Goal: Check status

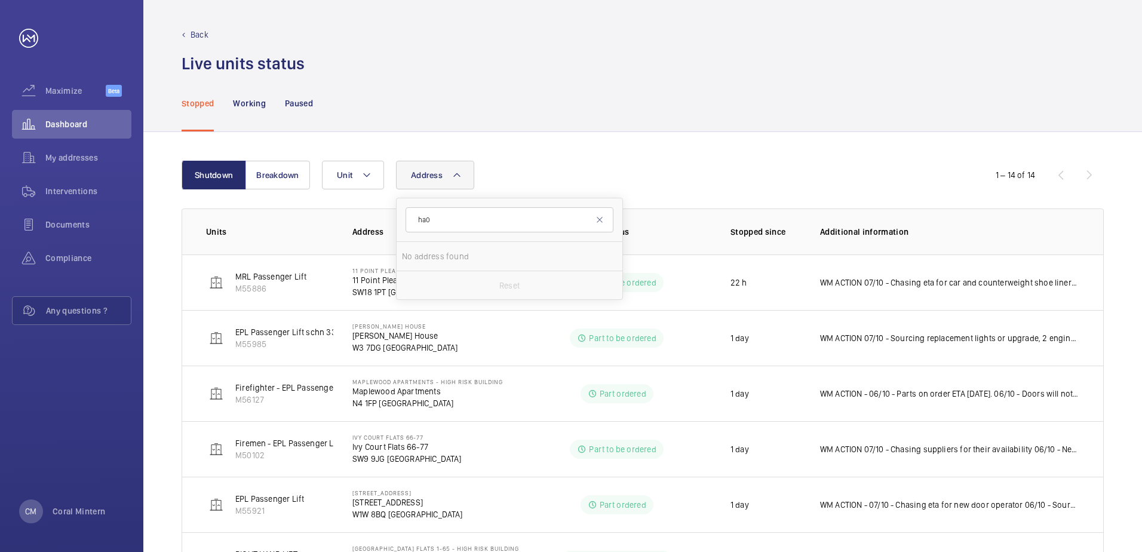
scroll to position [91, 0]
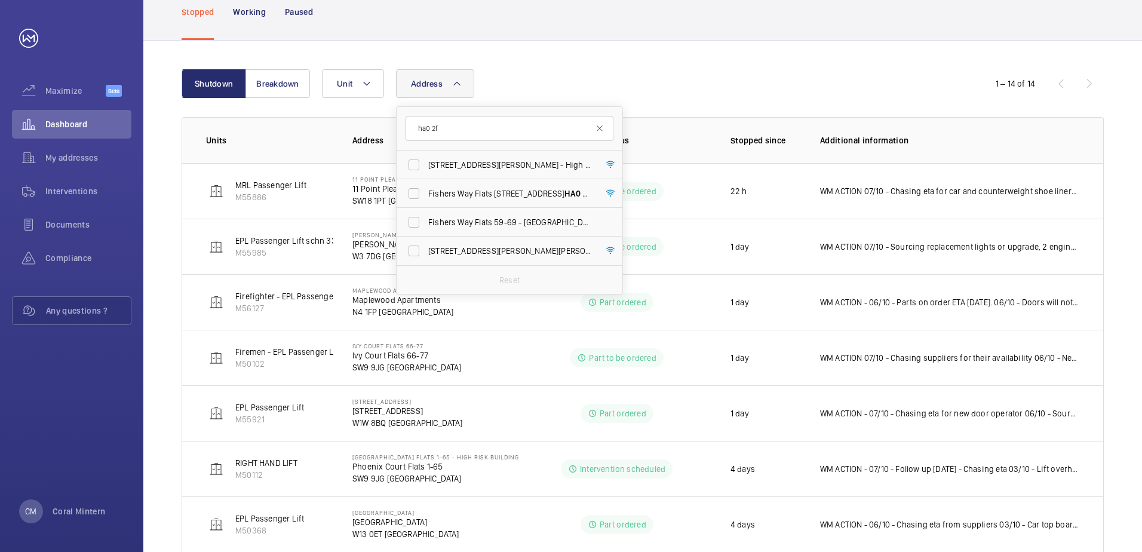
type input "ha0 2f"
click at [495, 155] on label "[STREET_ADDRESS][PERSON_NAME] - High Risk Building - [STREET_ADDRESS][PERSON_NA…" at bounding box center [501, 165] width 208 height 29
click at [426, 155] on input "[STREET_ADDRESS][PERSON_NAME] - High Risk Building - [STREET_ADDRESS][PERSON_NA…" at bounding box center [414, 165] width 24 height 24
checkbox input "true"
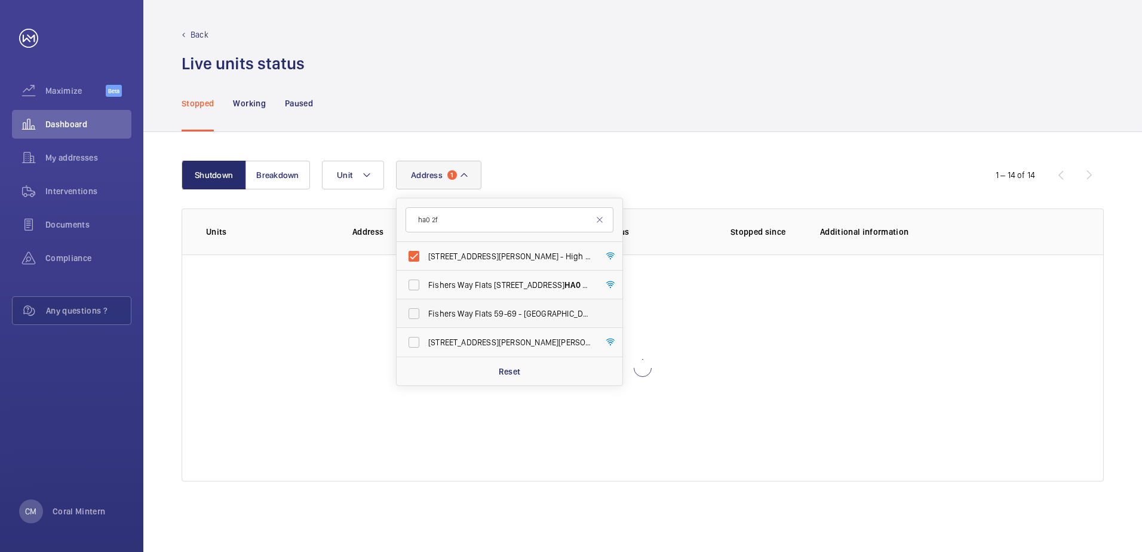
click at [510, 320] on label "Fishers Way Flats [STREET_ADDRESS]" at bounding box center [501, 313] width 208 height 29
click at [426, 320] on input "Fishers Way Flats [STREET_ADDRESS]" at bounding box center [414, 314] width 24 height 24
checkbox input "true"
click at [525, 348] on span "[STREET_ADDRESS][PERSON_NAME][PERSON_NAME]" at bounding box center [510, 342] width 164 height 12
click at [426, 348] on input "[STREET_ADDRESS][PERSON_NAME][PERSON_NAME]" at bounding box center [414, 342] width 24 height 24
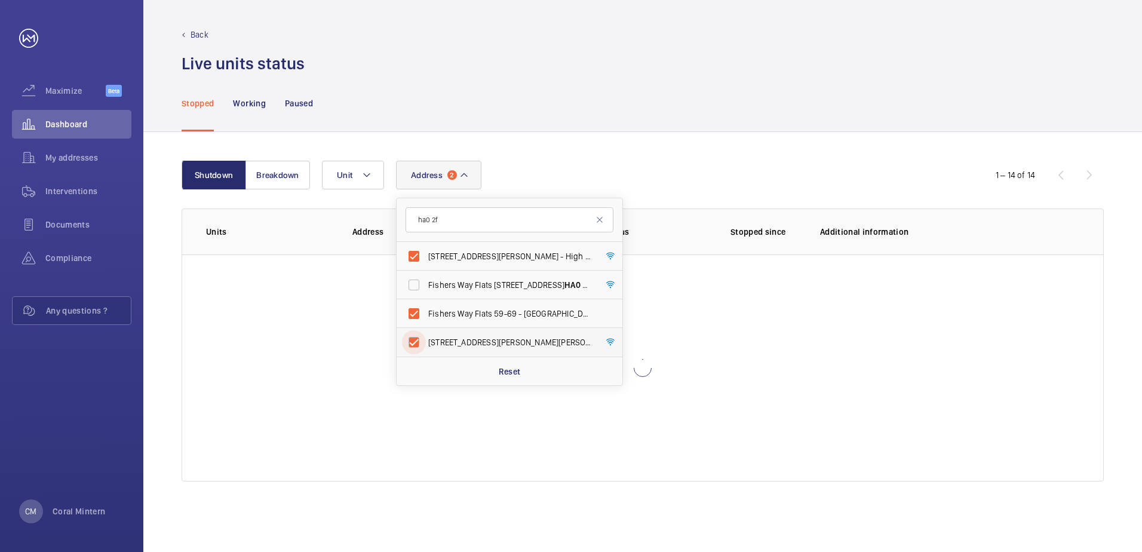
checkbox input "true"
click at [522, 326] on label "Fishers Way Flats [STREET_ADDRESS]" at bounding box center [501, 313] width 208 height 29
click at [426, 326] on input "Fishers Way Flats [STREET_ADDRESS]" at bounding box center [414, 314] width 24 height 24
checkbox input "false"
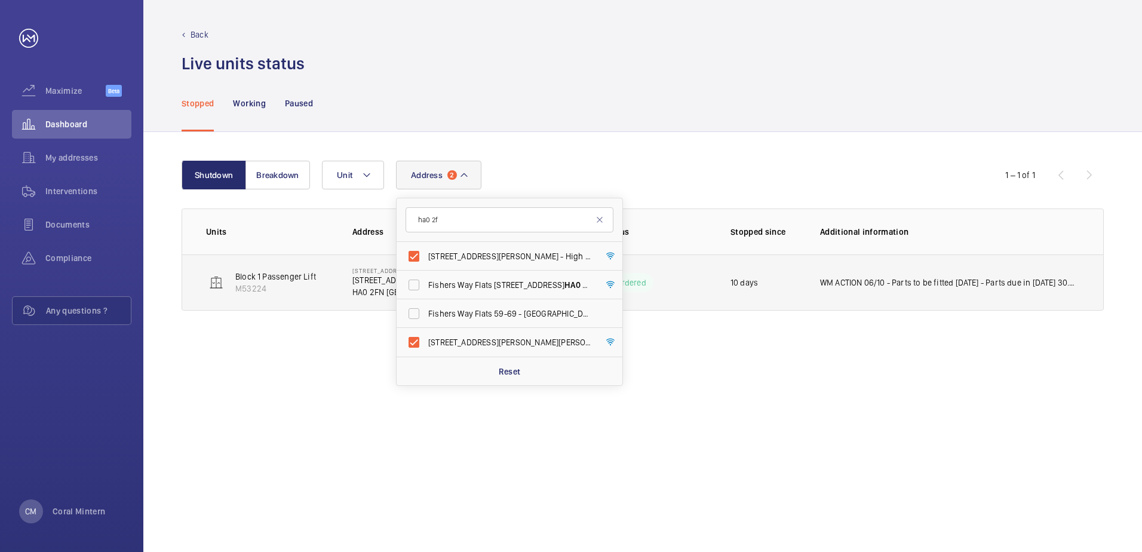
click at [858, 299] on td "WM ACTION 06/10 - Parts to be fitted [DATE] - Parts due in [DATE] 30.09 - Parts…" at bounding box center [952, 282] width 302 height 56
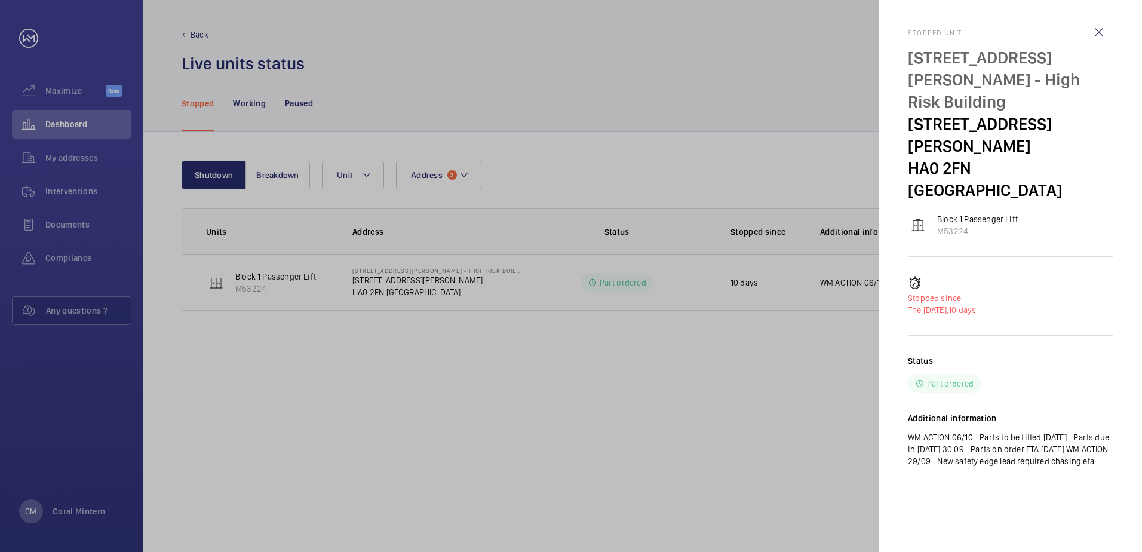
drag, startPoint x: 1044, startPoint y: 431, endPoint x: 908, endPoint y: 35, distance: 419.2
click at [908, 35] on div "Stopped [STREET_ADDRESS][PERSON_NAME] - High Risk Building [STREET_ADDRESS][PER…" at bounding box center [1011, 258] width 206 height 458
copy div "Stopped unit [STREET_ADDRESS][PERSON_NAME] - High Risk Building [STREET_ADDRESS…"
click at [1094, 33] on wm-front-icon-button at bounding box center [1099, 32] width 29 height 29
